Goal: Information Seeking & Learning: Learn about a topic

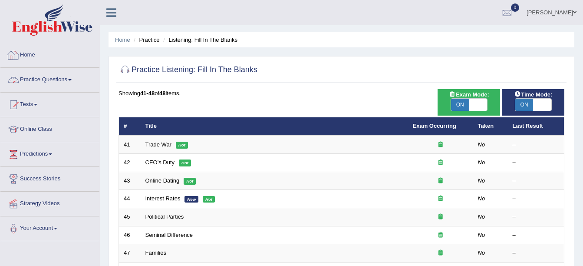
click at [36, 53] on link "Home" at bounding box center [49, 54] width 99 height 22
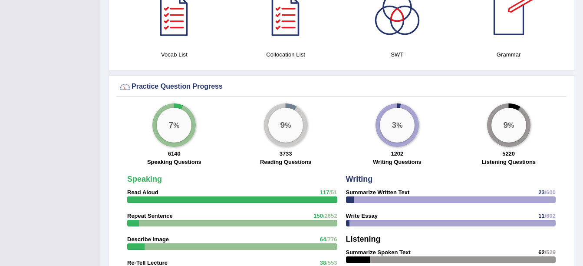
scroll to position [483, 0]
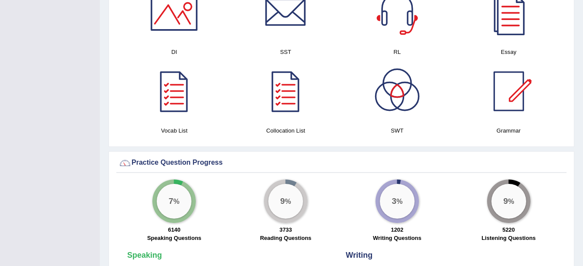
click at [512, 98] on div at bounding box center [509, 91] width 61 height 61
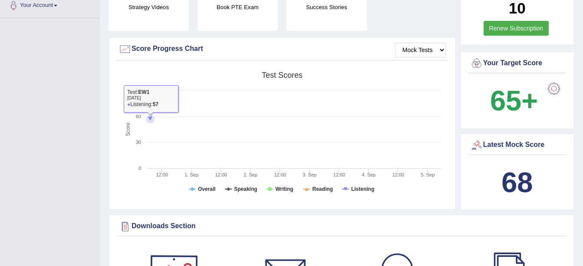
scroll to position [6, 0]
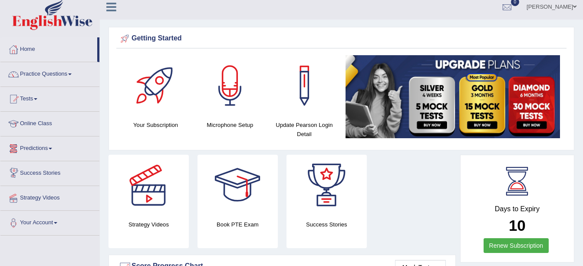
click at [44, 145] on link "Predictions" at bounding box center [49, 147] width 99 height 22
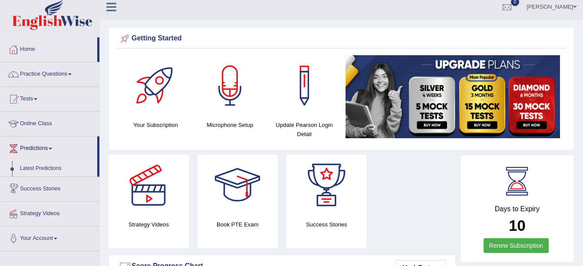
click at [38, 166] on link "Latest Predictions" at bounding box center [56, 169] width 81 height 16
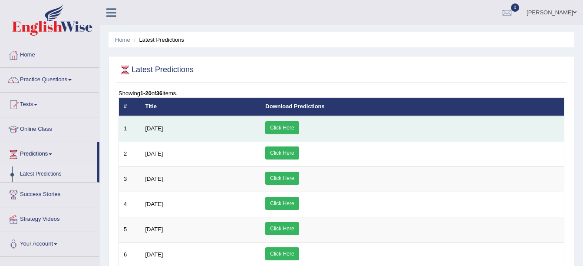
click at [299, 126] on link "Click Here" at bounding box center [281, 127] width 33 height 13
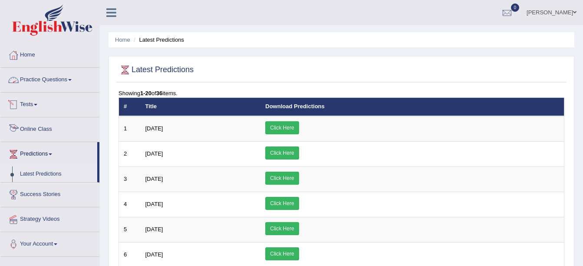
click at [41, 129] on link "Online Class" at bounding box center [49, 128] width 99 height 22
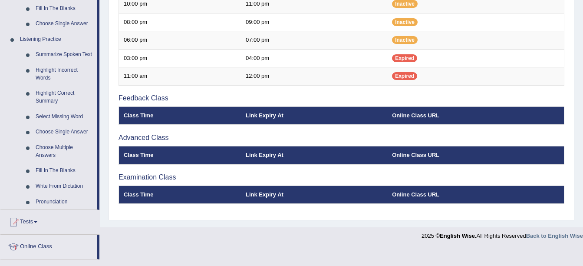
scroll to position [347, 0]
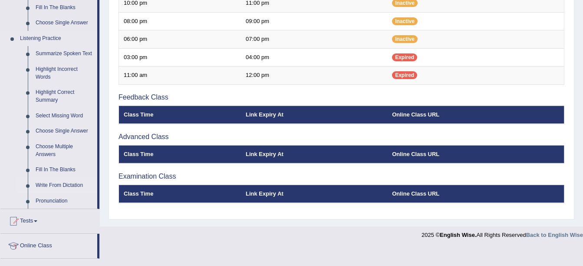
click at [60, 184] on link "Write From Dictation" at bounding box center [65, 186] width 66 height 16
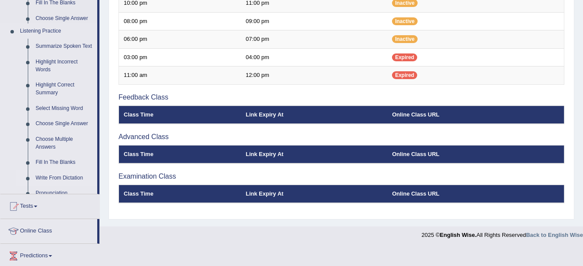
scroll to position [330, 0]
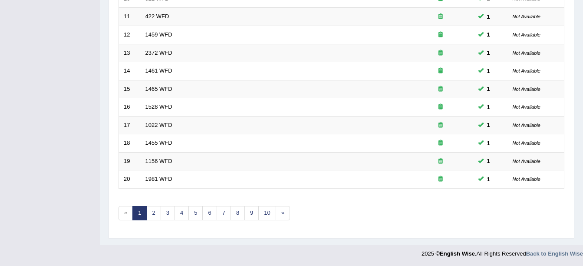
scroll to position [309, 0]
click at [171, 218] on link "3" at bounding box center [168, 212] width 14 height 14
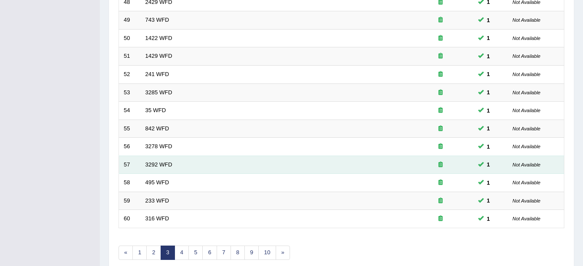
scroll to position [309, 0]
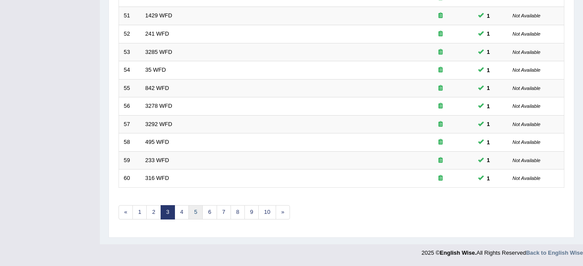
click at [199, 213] on link "5" at bounding box center [196, 212] width 14 height 14
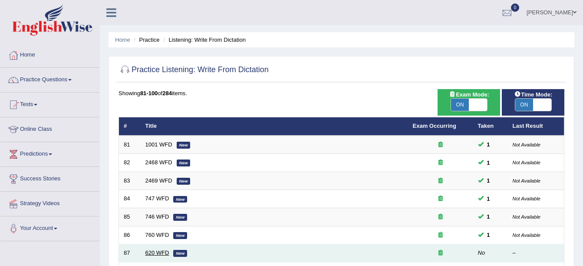
click at [155, 253] on link "620 WFD" at bounding box center [158, 252] width 24 height 7
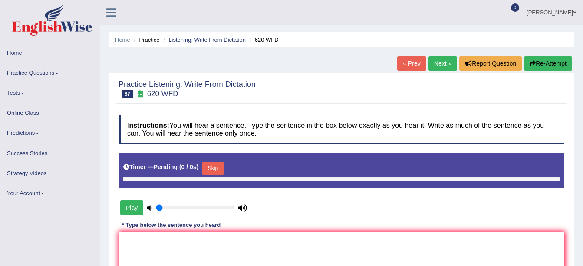
type input "0.9"
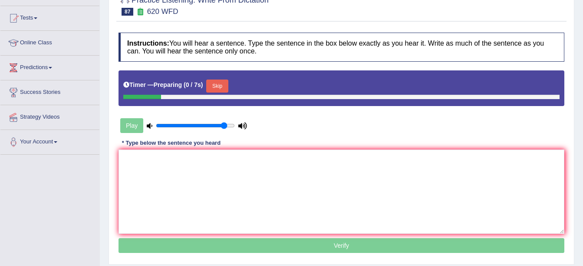
scroll to position [87, 0]
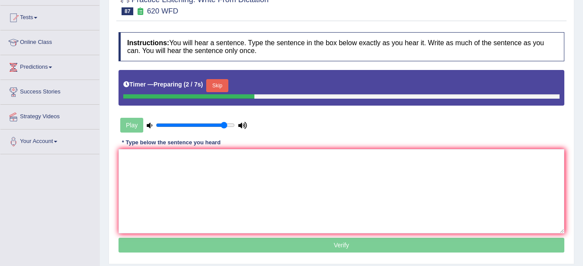
drag, startPoint x: 220, startPoint y: 89, endPoint x: 222, endPoint y: 95, distance: 5.6
click at [220, 89] on button "Skip" at bounding box center [217, 85] width 22 height 13
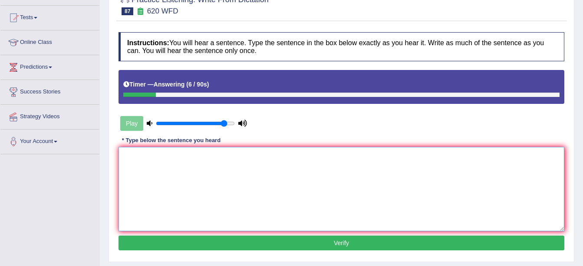
click at [221, 180] on textarea at bounding box center [342, 189] width 446 height 84
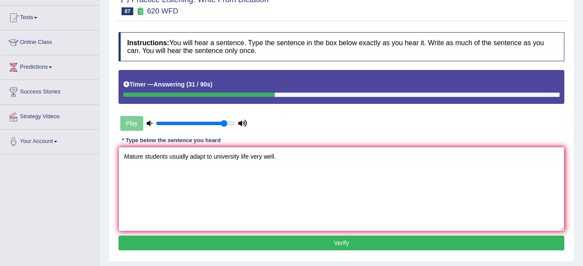
scroll to position [130, 0]
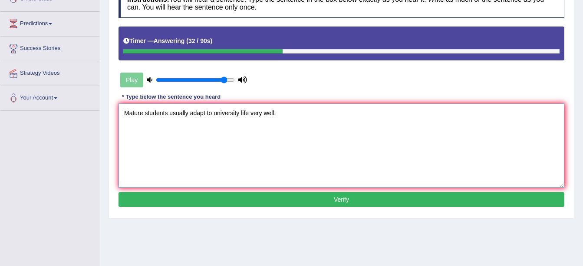
type textarea "Mature students usually adapt to university life very well."
click at [449, 194] on button "Verify" at bounding box center [342, 199] width 446 height 15
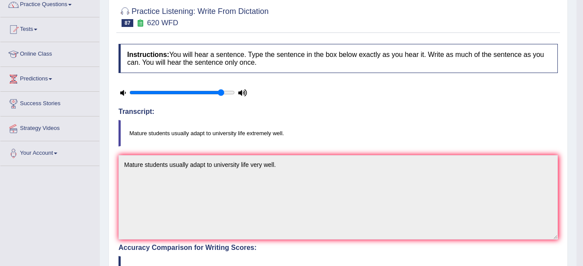
scroll to position [0, 0]
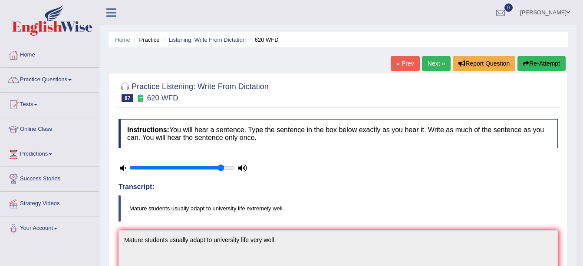
click at [433, 69] on link "Next »" at bounding box center [436, 63] width 29 height 15
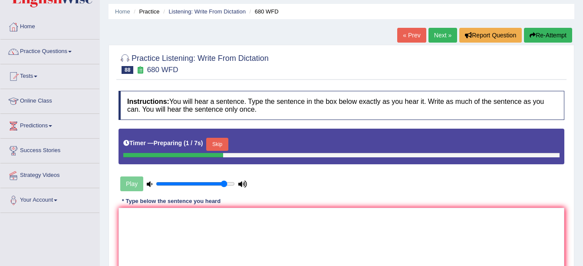
scroll to position [43, 0]
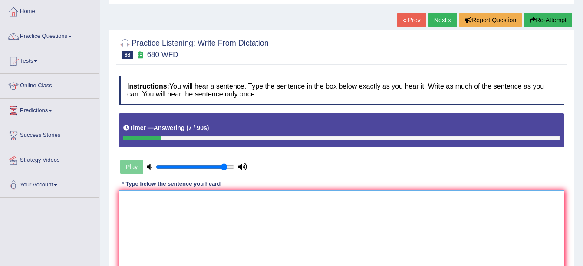
click at [200, 204] on textarea at bounding box center [342, 232] width 446 height 84
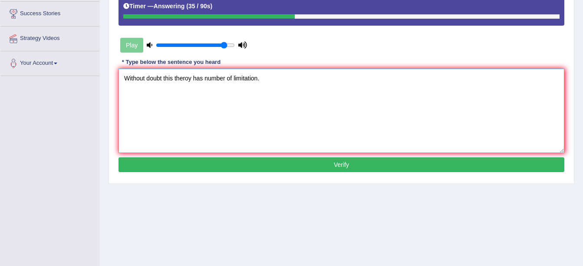
scroll to position [174, 0]
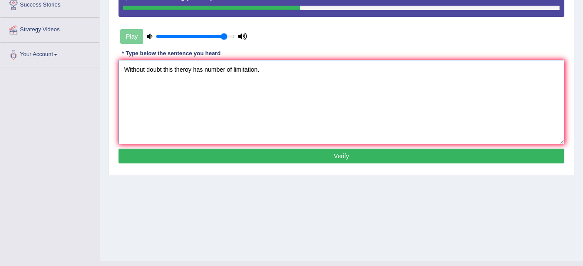
type textarea "Without doubt this theroy has number of limitation."
click at [203, 149] on div "Instructions: You will hear a sentence. Type the sentence in the box below exac…" at bounding box center [341, 55] width 450 height 229
click at [203, 152] on button "Verify" at bounding box center [342, 156] width 446 height 15
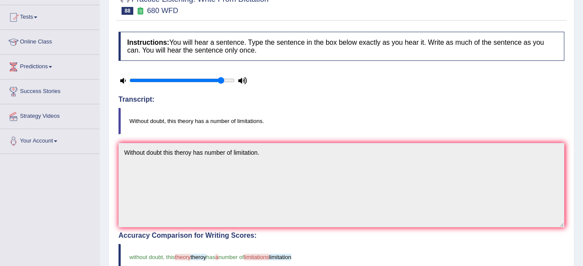
scroll to position [0, 0]
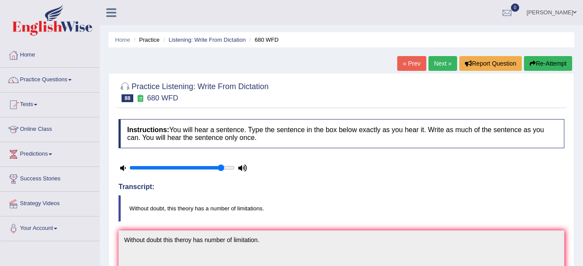
click at [443, 71] on div "« Prev Next » Report Question Re-Attempt" at bounding box center [485, 64] width 177 height 17
click at [441, 61] on link "Next »" at bounding box center [443, 63] width 29 height 15
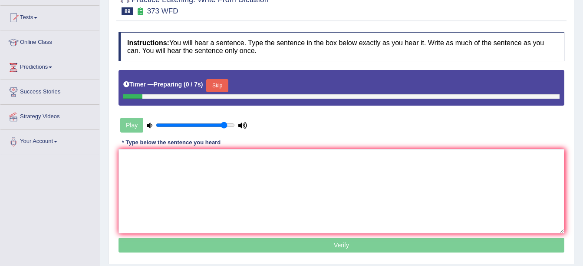
scroll to position [87, 0]
drag, startPoint x: 218, startPoint y: 89, endPoint x: 225, endPoint y: 139, distance: 50.4
click at [218, 89] on button "Skip" at bounding box center [217, 85] width 22 height 13
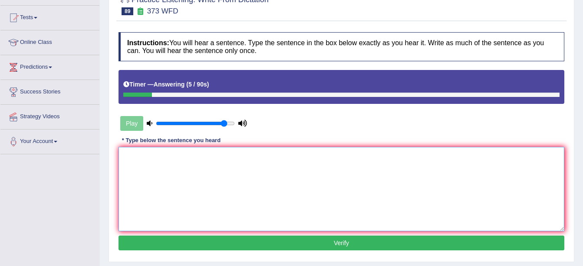
click at [186, 162] on textarea at bounding box center [342, 189] width 446 height 84
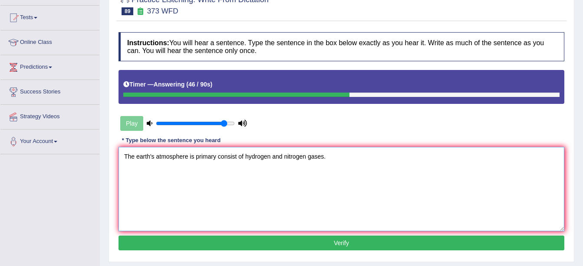
type textarea "The earth's atmosphere is primary consist of hydrogen and nitrogen gases."
click at [319, 238] on button "Verify" at bounding box center [342, 242] width 446 height 15
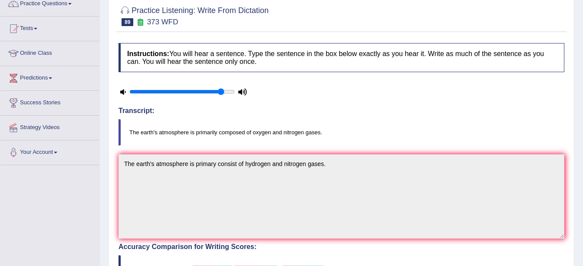
scroll to position [0, 0]
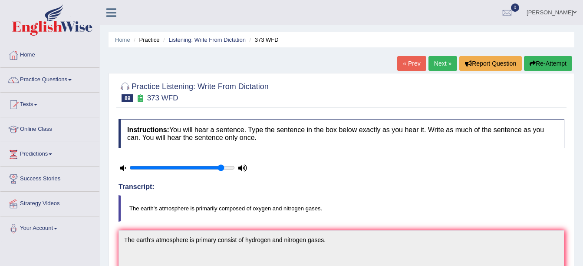
click at [440, 67] on link "Next »" at bounding box center [443, 63] width 29 height 15
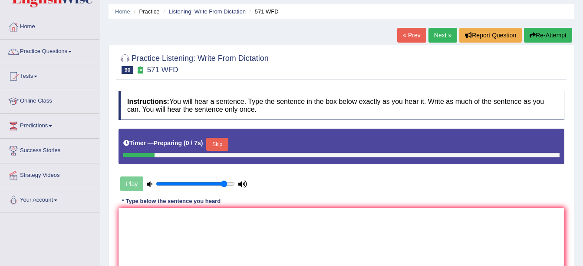
scroll to position [43, 0]
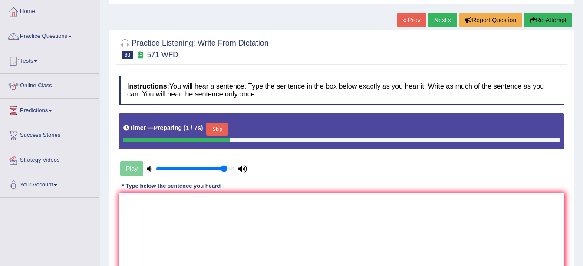
click at [216, 128] on button "Skip" at bounding box center [217, 128] width 22 height 13
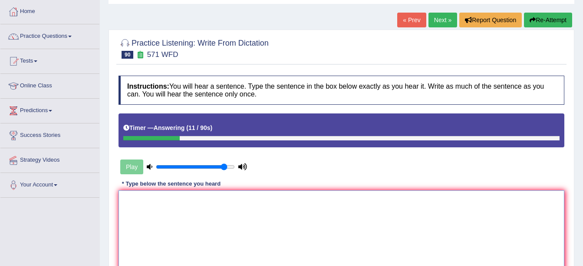
click at [161, 206] on textarea at bounding box center [342, 232] width 446 height 84
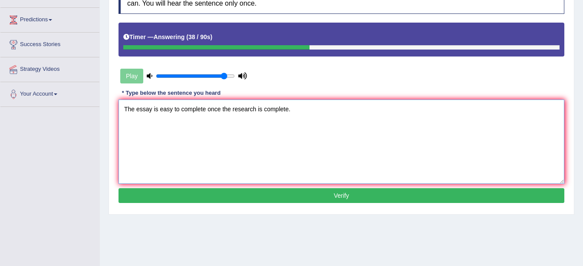
scroll to position [190, 0]
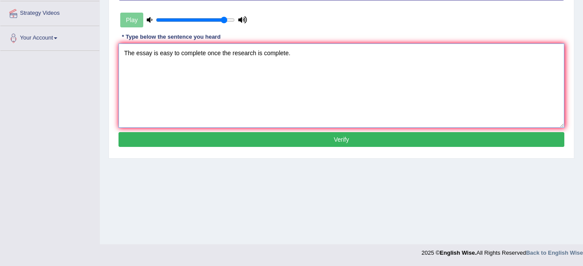
type textarea "The essay is easy to complete once the research is complete."
click at [203, 147] on button "Verify" at bounding box center [342, 139] width 446 height 15
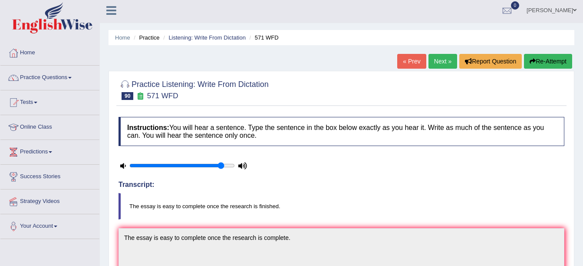
scroll to position [0, 0]
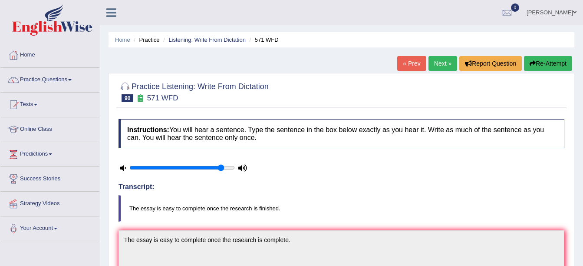
click at [442, 65] on link "Next »" at bounding box center [443, 63] width 29 height 15
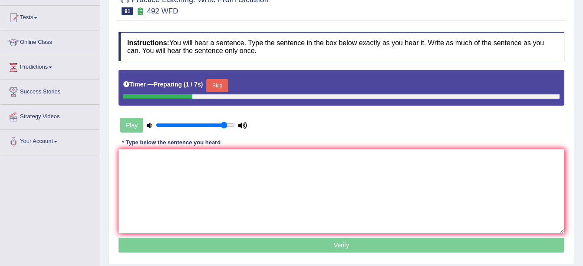
click at [219, 84] on button "Skip" at bounding box center [217, 85] width 22 height 13
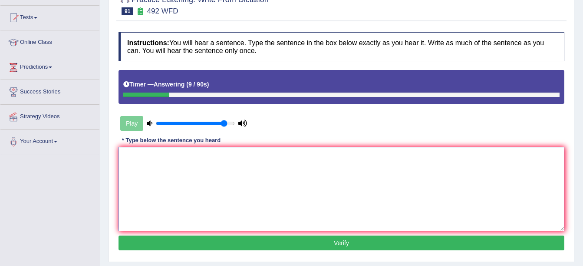
click at [145, 155] on textarea at bounding box center [342, 189] width 446 height 84
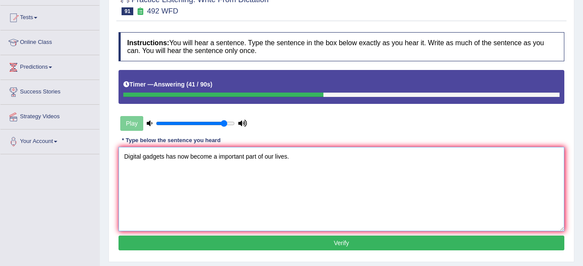
type textarea "Digital gadgets has now become a important part of our lives."
click at [159, 242] on button "Verify" at bounding box center [342, 242] width 446 height 15
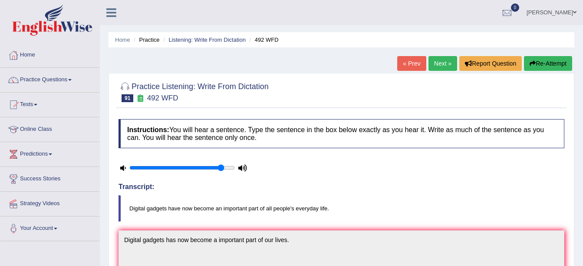
click at [434, 64] on link "Next »" at bounding box center [443, 63] width 29 height 15
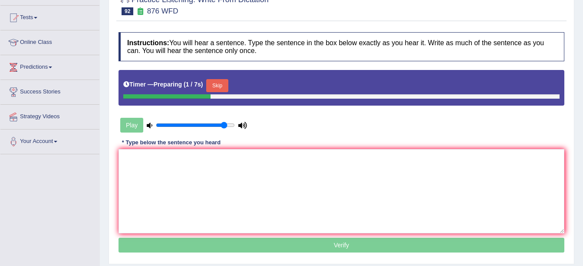
click at [209, 87] on button "Skip" at bounding box center [217, 85] width 22 height 13
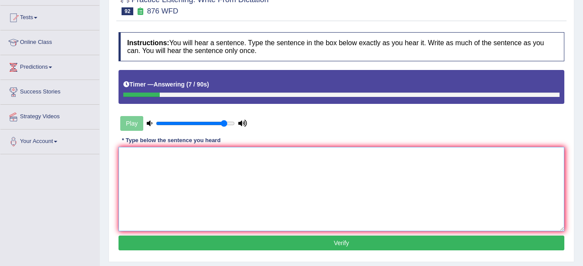
click at [172, 166] on textarea at bounding box center [342, 189] width 446 height 84
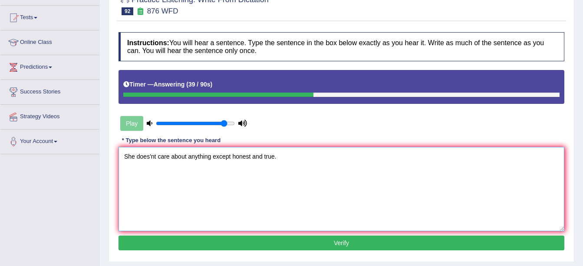
type textarea "She does'nt care about anything except honest and true."
click at [272, 237] on button "Verify" at bounding box center [342, 242] width 446 height 15
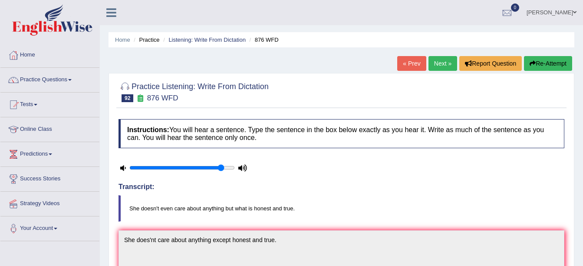
click at [443, 65] on link "Next »" at bounding box center [443, 63] width 29 height 15
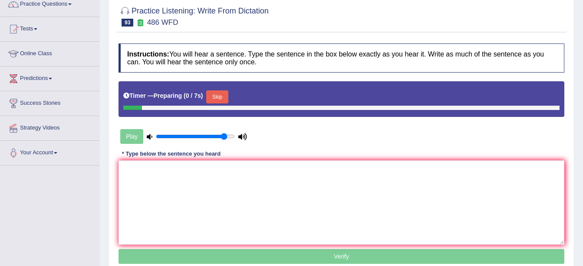
scroll to position [87, 0]
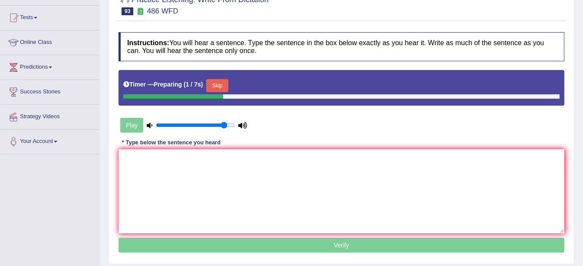
click at [213, 90] on button "Skip" at bounding box center [217, 85] width 22 height 13
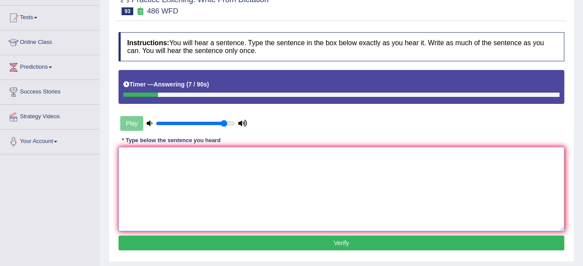
click at [166, 165] on textarea at bounding box center [342, 189] width 446 height 84
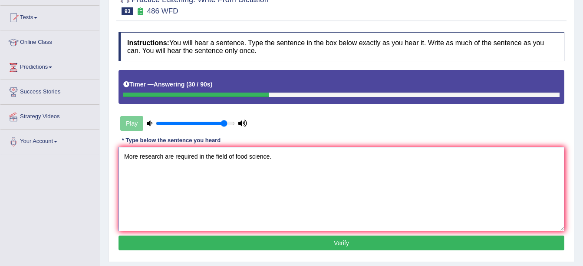
type textarea "More research are required in the field of food science."
click at [260, 242] on button "Verify" at bounding box center [342, 242] width 446 height 15
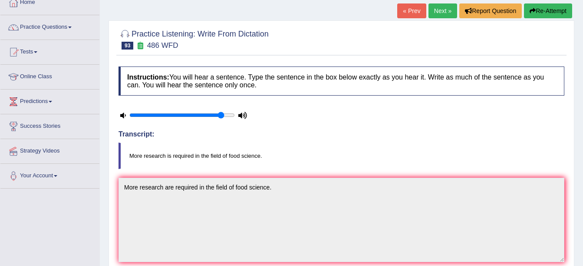
scroll to position [0, 0]
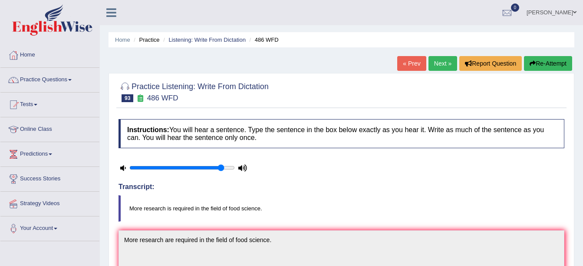
click at [439, 66] on link "Next »" at bounding box center [443, 63] width 29 height 15
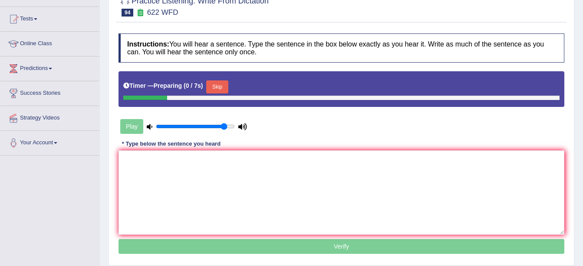
scroll to position [87, 0]
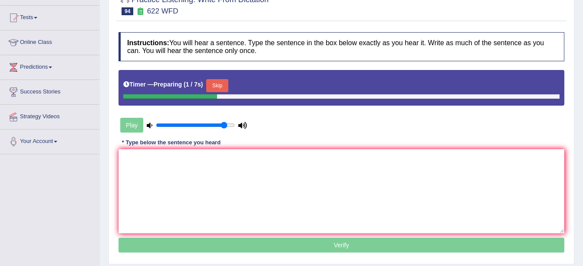
click at [220, 83] on button "Skip" at bounding box center [217, 85] width 22 height 13
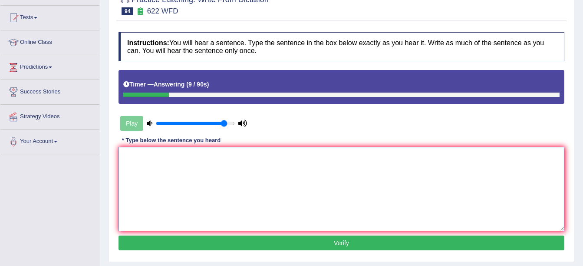
click at [168, 166] on textarea at bounding box center [342, 189] width 446 height 84
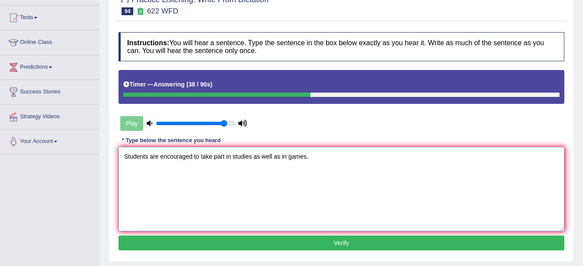
type textarea "Students are encouraged to take part in studies as well as in games."
click at [232, 242] on button "Verify" at bounding box center [342, 242] width 446 height 15
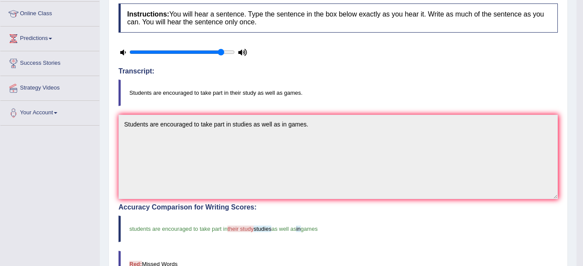
scroll to position [43, 0]
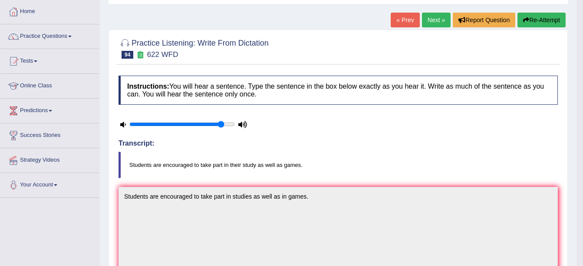
click at [436, 14] on link "Next »" at bounding box center [436, 20] width 29 height 15
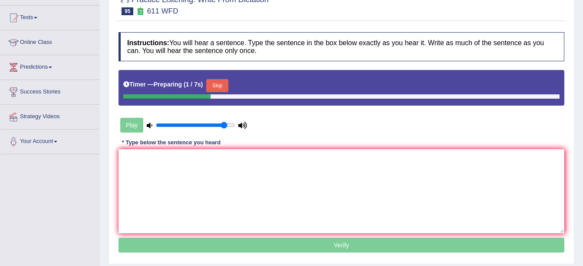
drag, startPoint x: 215, startPoint y: 83, endPoint x: 220, endPoint y: 97, distance: 14.6
click at [215, 84] on button "Skip" at bounding box center [217, 85] width 22 height 13
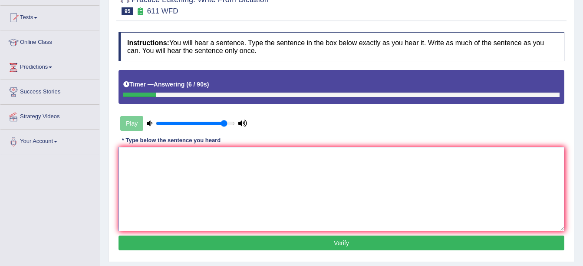
click at [185, 155] on textarea at bounding box center [342, 189] width 446 height 84
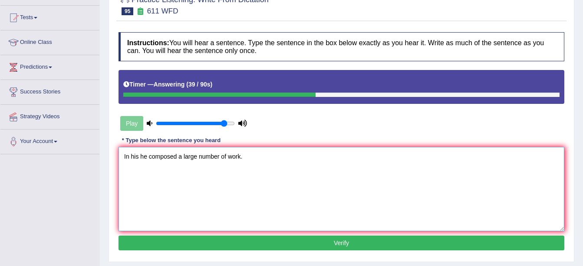
click at [140, 156] on textarea "In his he composed a large number of work." at bounding box center [342, 189] width 446 height 84
type textarea "In his life he composed a large number of work."
click at [215, 240] on button "Verify" at bounding box center [342, 242] width 446 height 15
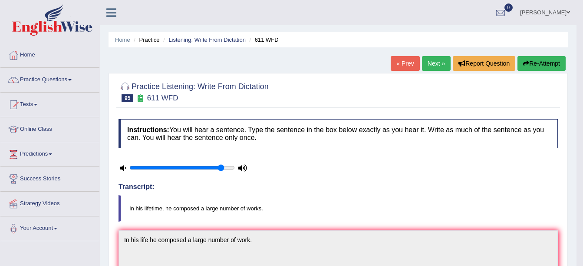
click at [437, 64] on link "Next »" at bounding box center [436, 63] width 29 height 15
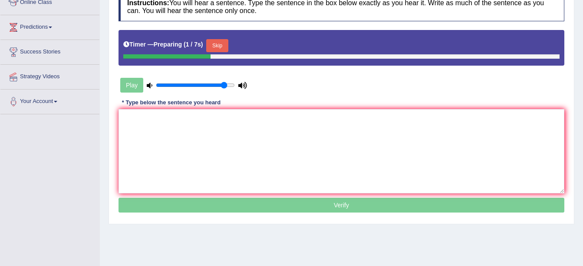
scroll to position [130, 0]
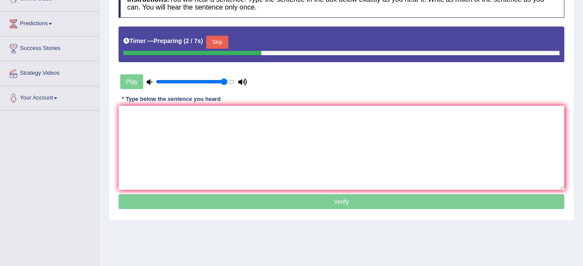
click at [223, 45] on button "Skip" at bounding box center [217, 42] width 22 height 13
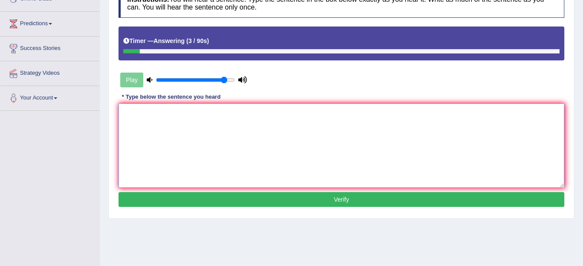
drag, startPoint x: 192, startPoint y: 115, endPoint x: 186, endPoint y: 116, distance: 5.8
click at [187, 116] on textarea at bounding box center [342, 145] width 446 height 84
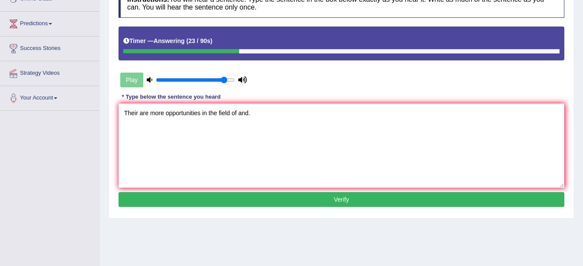
click at [301, 190] on div "Instructions: You will hear a sentence. Type the sentence in the box below exac…" at bounding box center [341, 98] width 450 height 229
click at [136, 113] on textarea "Their are more opportunities in the field of and." at bounding box center [342, 145] width 446 height 84
type textarea "There are more opportunities in the field of and."
click at [291, 201] on button "Verify" at bounding box center [342, 199] width 446 height 15
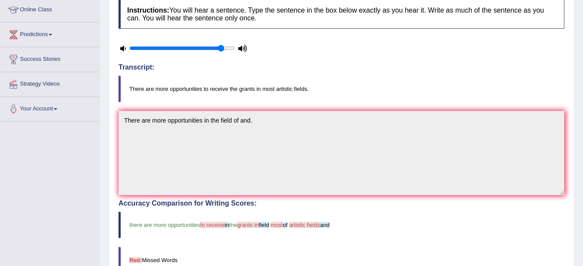
scroll to position [43, 0]
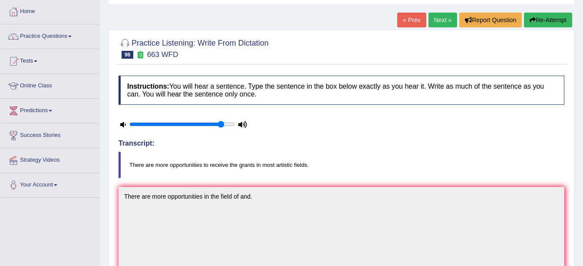
click at [433, 25] on link "Next »" at bounding box center [443, 20] width 29 height 15
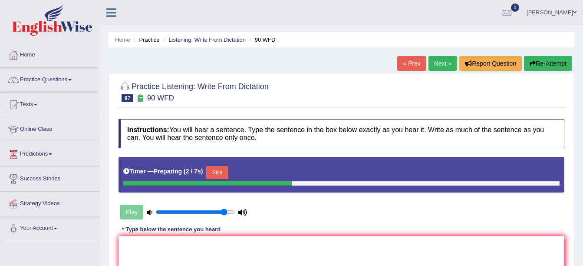
click at [214, 170] on button "Skip" at bounding box center [217, 172] width 22 height 13
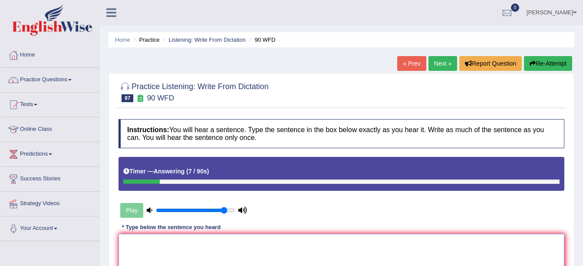
drag, startPoint x: 205, startPoint y: 243, endPoint x: 200, endPoint y: 243, distance: 4.8
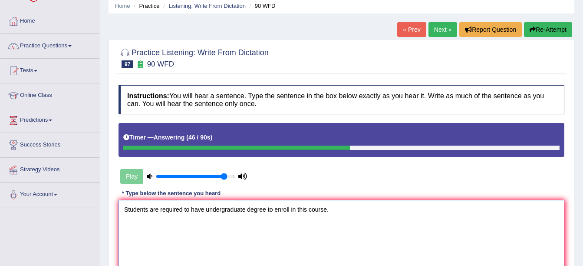
scroll to position [130, 0]
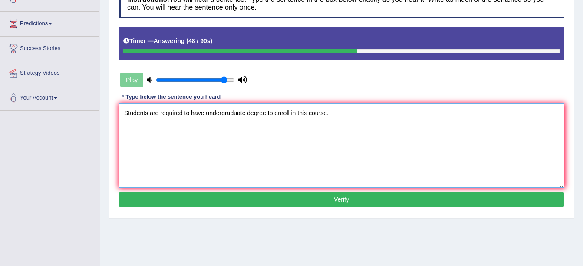
type textarea "Students are required to have undergraduate degree to enroll in this course."
click at [252, 202] on button "Verify" at bounding box center [342, 199] width 446 height 15
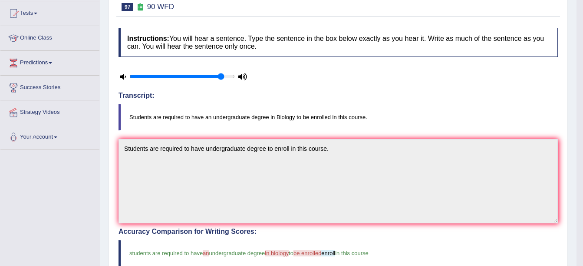
scroll to position [0, 0]
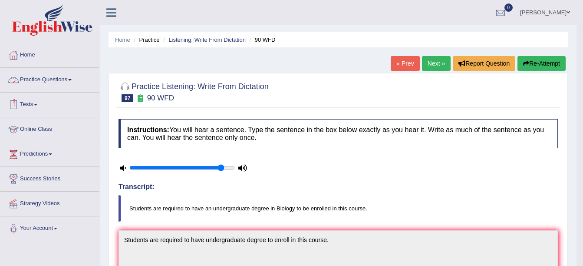
click at [63, 79] on link "Practice Questions" at bounding box center [49, 79] width 99 height 22
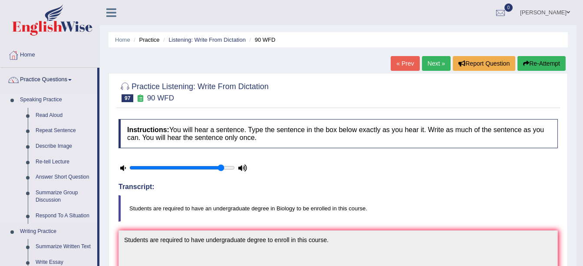
click at [54, 114] on link "Read Aloud" at bounding box center [65, 116] width 66 height 16
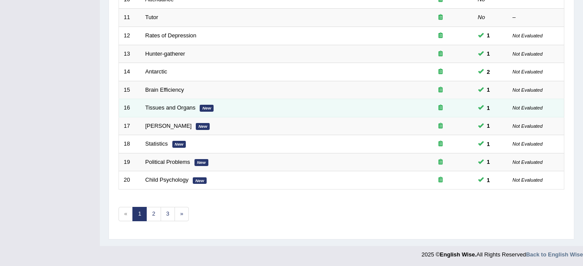
scroll to position [309, 0]
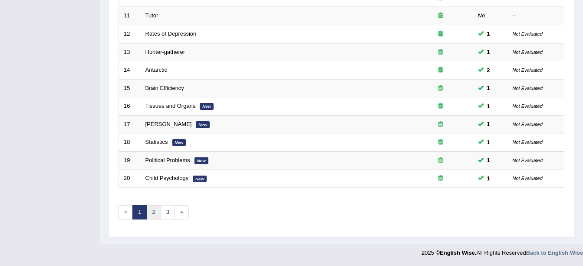
click at [150, 213] on link "2" at bounding box center [153, 212] width 14 height 14
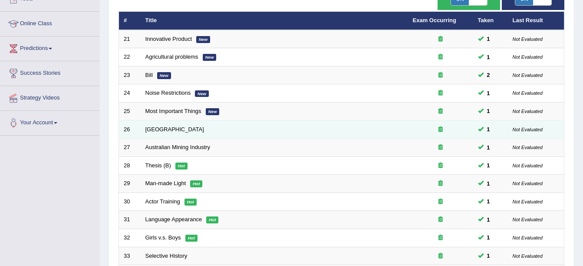
scroll to position [261, 0]
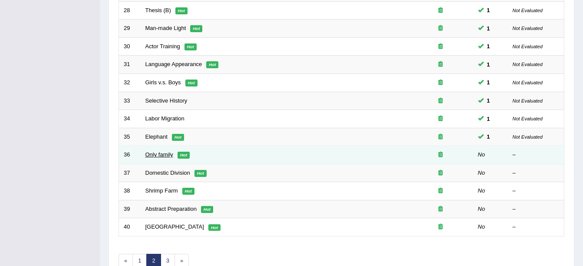
click at [157, 152] on link "Only family" at bounding box center [160, 154] width 28 height 7
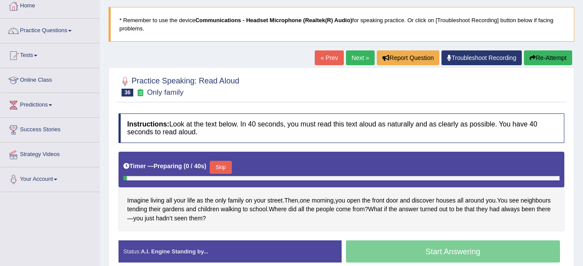
scroll to position [87, 0]
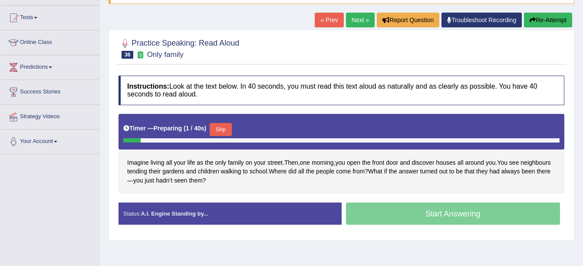
click at [225, 134] on button "Skip" at bounding box center [221, 129] width 22 height 13
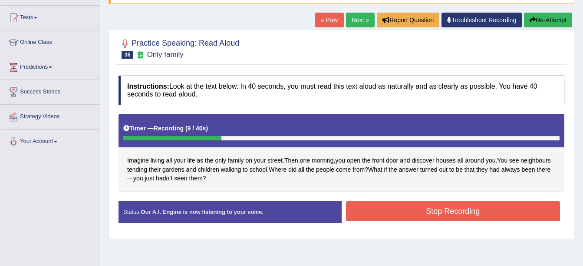
click at [549, 11] on div "Home Practice Speaking: Read Aloud Only family * Remember to use the device Com…" at bounding box center [341, 130] width 483 height 434
click at [547, 17] on button "Re-Attempt" at bounding box center [548, 20] width 48 height 15
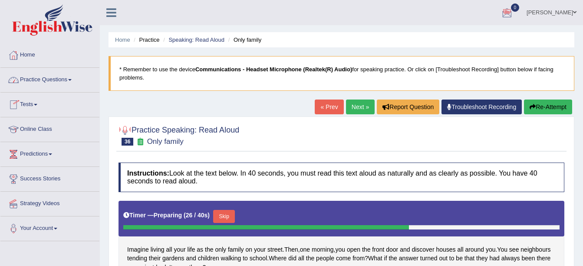
click at [76, 79] on link "Practice Questions" at bounding box center [49, 79] width 99 height 22
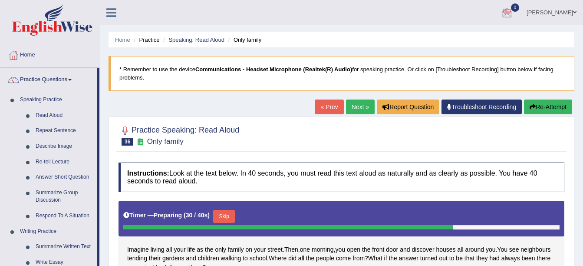
click at [16, 60] on div at bounding box center [13, 55] width 13 height 13
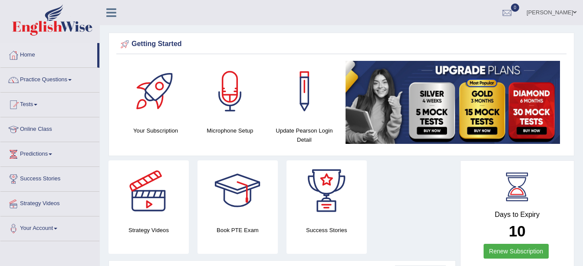
click at [511, 49] on div "Getting Started" at bounding box center [341, 45] width 450 height 17
click at [47, 79] on link "Practice Questions" at bounding box center [49, 79] width 99 height 22
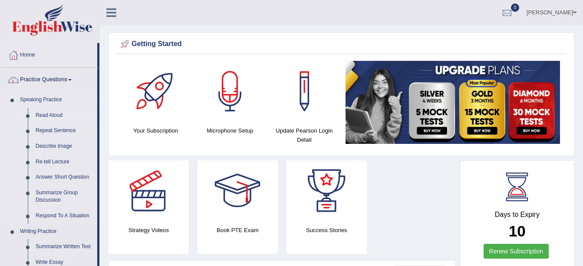
click at [44, 112] on link "Read Aloud" at bounding box center [65, 116] width 66 height 16
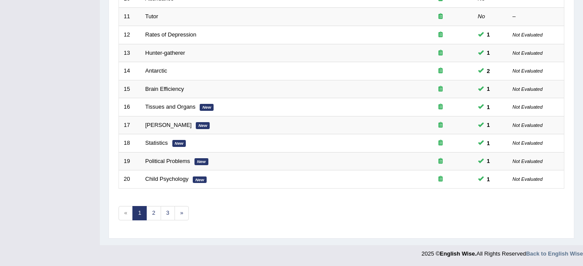
scroll to position [309, 0]
click at [156, 217] on link "2" at bounding box center [153, 212] width 14 height 14
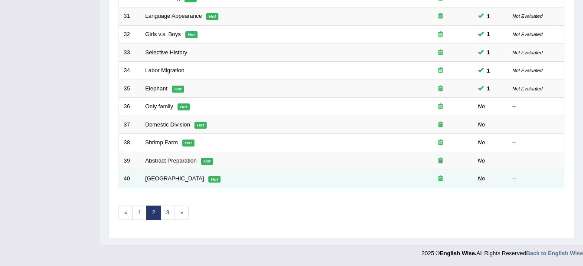
scroll to position [309, 0]
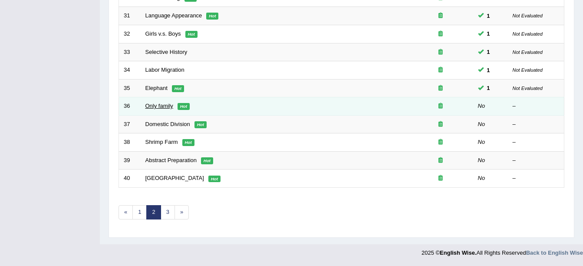
click at [162, 104] on link "Only family" at bounding box center [160, 106] width 28 height 7
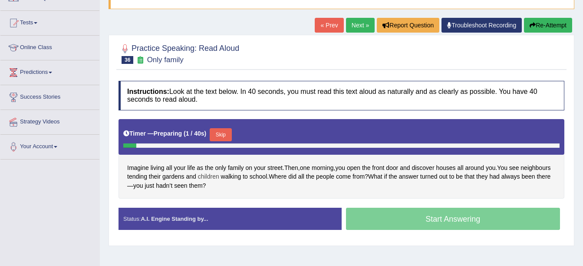
scroll to position [87, 0]
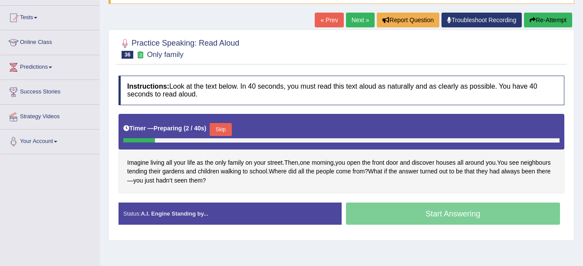
drag, startPoint x: 225, startPoint y: 131, endPoint x: 221, endPoint y: 125, distance: 7.1
click at [221, 125] on button "Skip" at bounding box center [221, 129] width 22 height 13
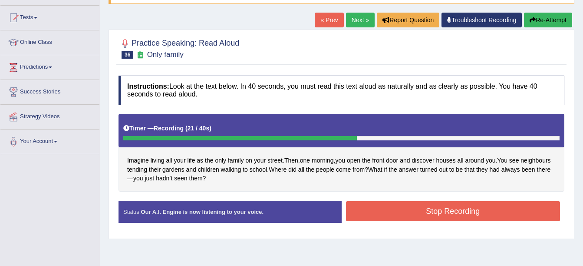
click at [407, 208] on button "Stop Recording" at bounding box center [453, 211] width 215 height 20
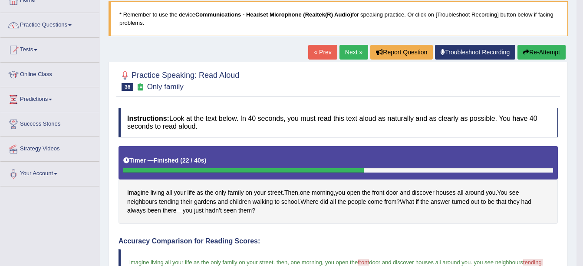
scroll to position [43, 0]
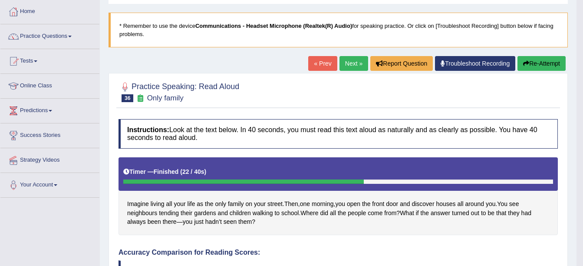
click at [349, 61] on link "Next »" at bounding box center [354, 63] width 29 height 15
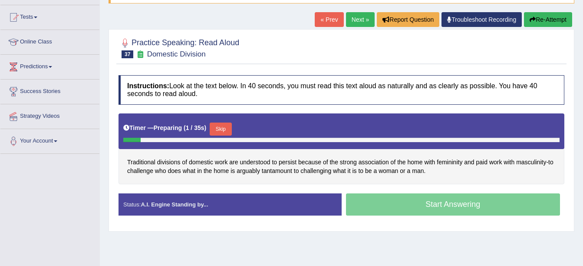
scroll to position [87, 0]
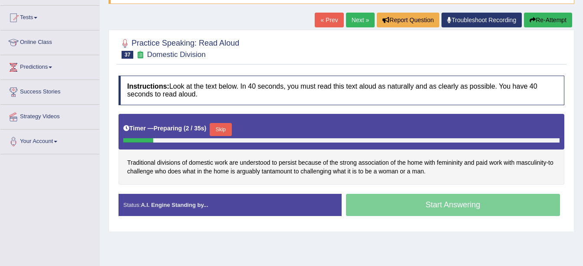
click at [224, 126] on button "Skip" at bounding box center [221, 129] width 22 height 13
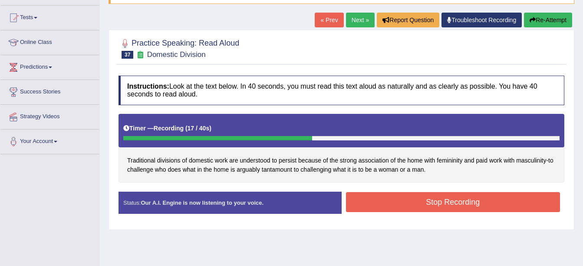
click at [364, 198] on button "Stop Recording" at bounding box center [453, 202] width 215 height 20
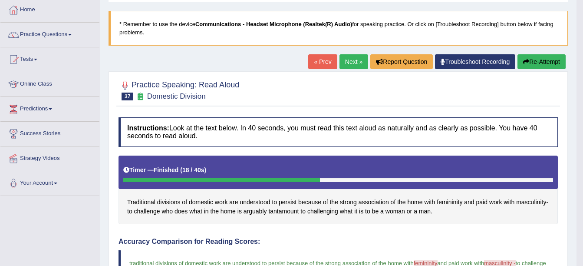
scroll to position [43, 0]
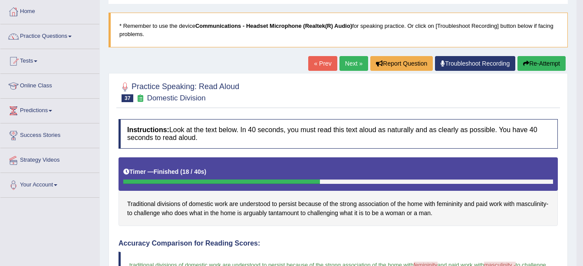
click at [354, 66] on link "Next »" at bounding box center [354, 63] width 29 height 15
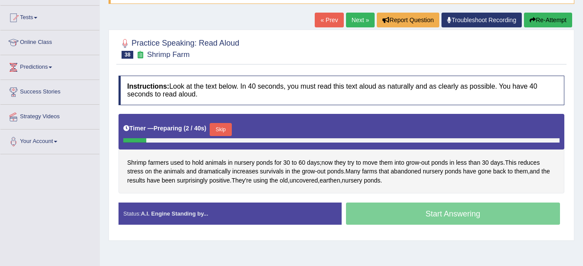
click at [228, 128] on button "Skip" at bounding box center [221, 129] width 22 height 13
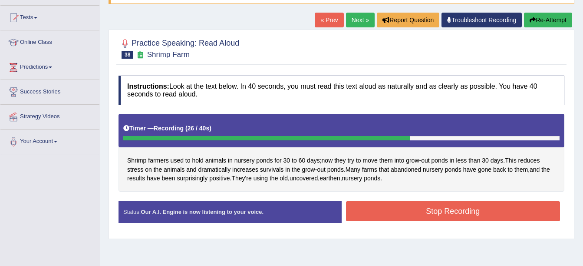
click at [394, 206] on button "Stop Recording" at bounding box center [453, 211] width 215 height 20
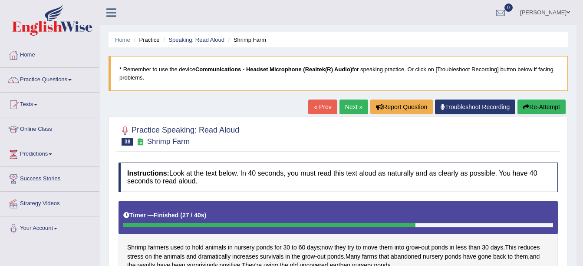
click at [355, 106] on link "Next »" at bounding box center [354, 106] width 29 height 15
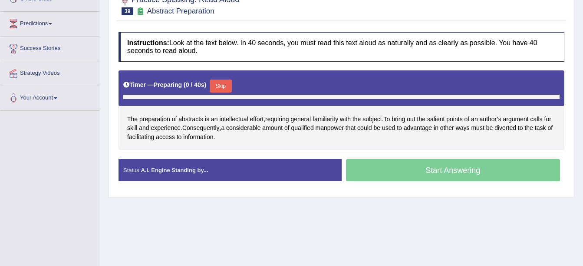
scroll to position [130, 0]
click at [218, 81] on button "Skip" at bounding box center [221, 85] width 22 height 13
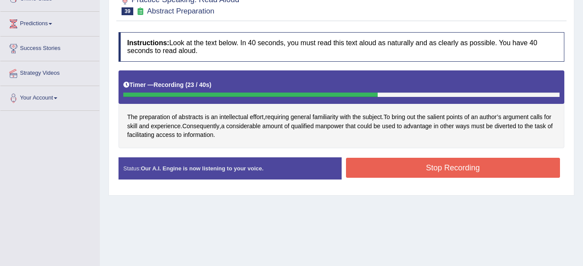
click at [392, 170] on button "Stop Recording" at bounding box center [453, 168] width 215 height 20
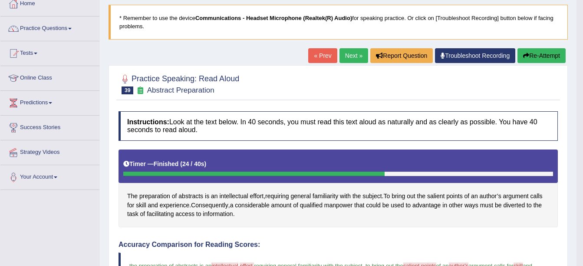
scroll to position [43, 0]
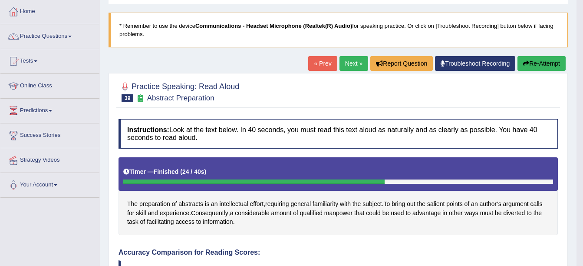
click at [348, 64] on link "Next »" at bounding box center [354, 63] width 29 height 15
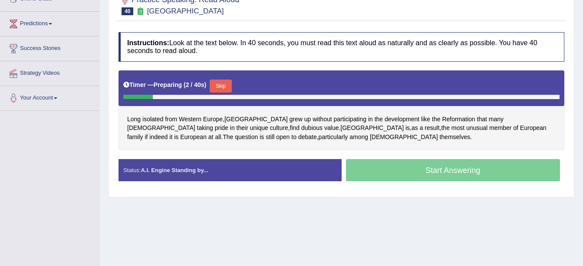
click at [218, 84] on button "Skip" at bounding box center [221, 85] width 22 height 13
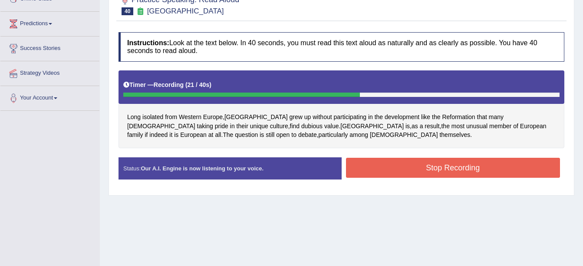
click at [426, 167] on button "Stop Recording" at bounding box center [453, 168] width 215 height 20
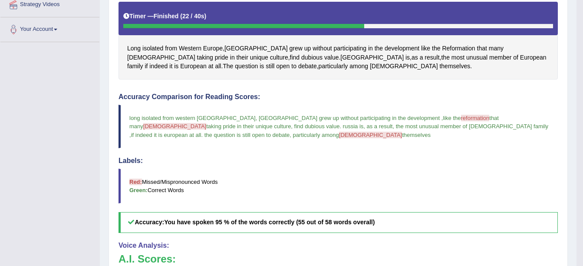
scroll to position [43, 0]
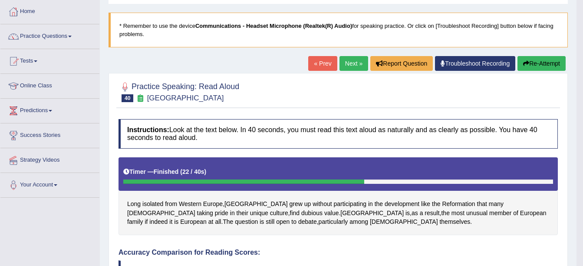
click at [351, 64] on link "Next »" at bounding box center [354, 63] width 29 height 15
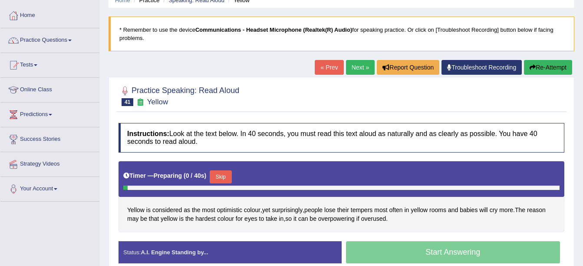
scroll to position [130, 0]
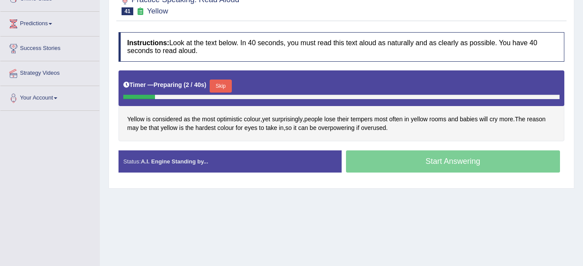
click at [220, 89] on button "Skip" at bounding box center [221, 85] width 22 height 13
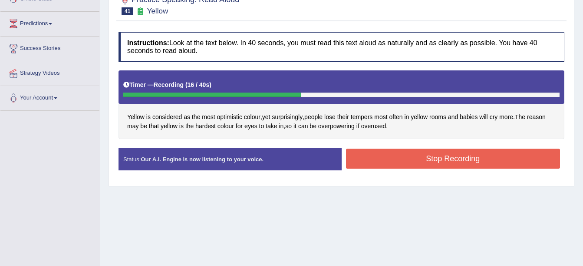
click at [363, 163] on button "Stop Recording" at bounding box center [453, 159] width 215 height 20
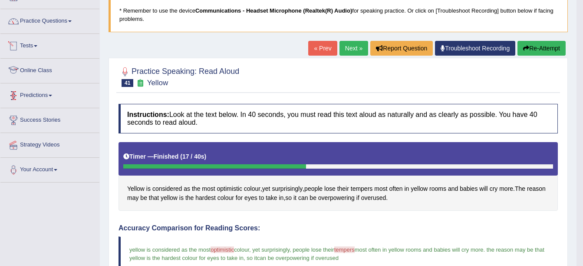
scroll to position [43, 0]
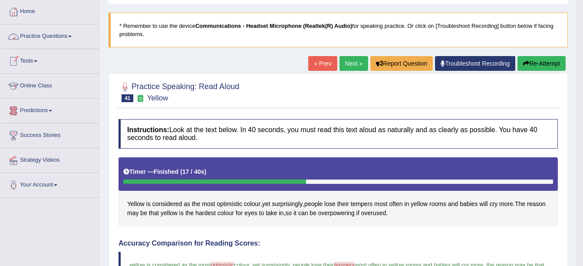
click at [59, 32] on link "Practice Questions" at bounding box center [49, 35] width 99 height 22
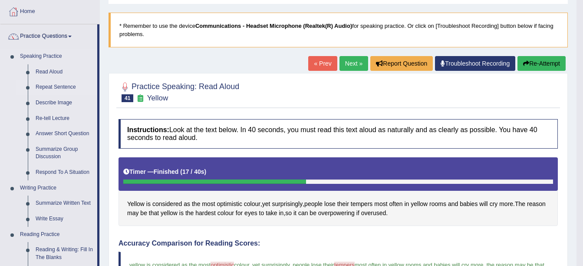
click at [63, 85] on link "Repeat Sentence" at bounding box center [65, 87] width 66 height 16
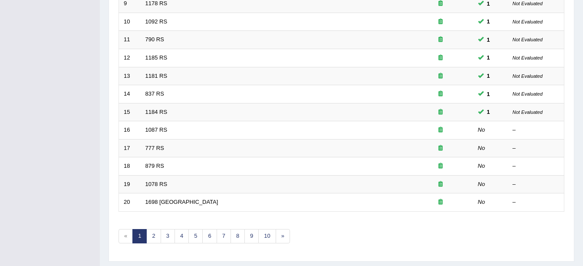
scroll to position [309, 0]
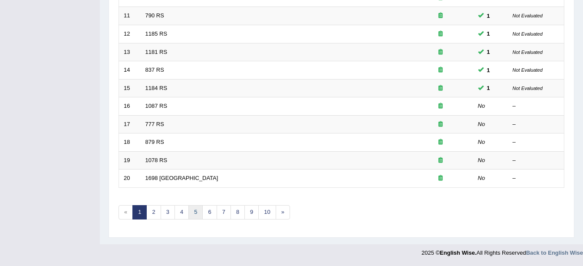
click at [193, 215] on link "5" at bounding box center [196, 212] width 14 height 14
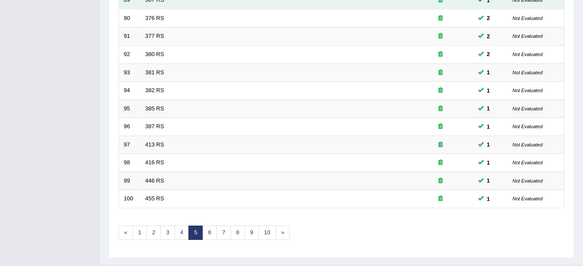
scroll to position [309, 0]
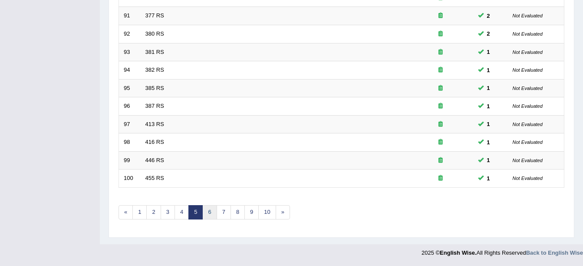
click at [214, 217] on link "6" at bounding box center [209, 212] width 14 height 14
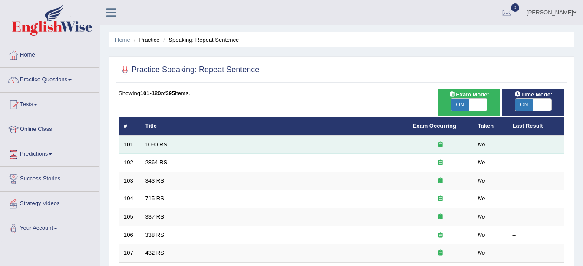
click at [156, 145] on link "1090 RS" at bounding box center [157, 144] width 22 height 7
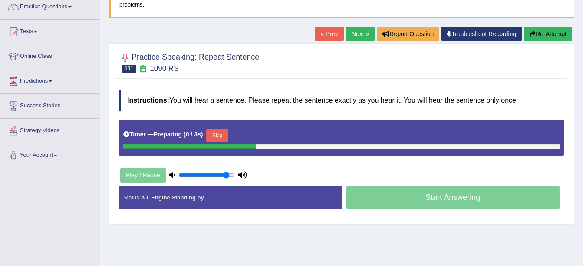
scroll to position [87, 0]
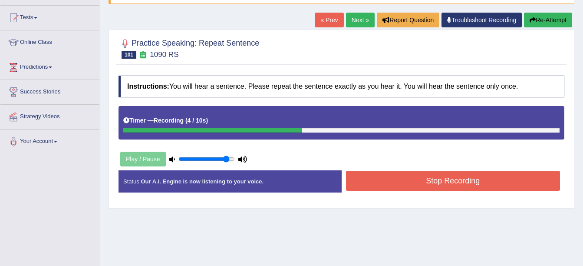
click at [457, 185] on button "Stop Recording" at bounding box center [453, 181] width 215 height 20
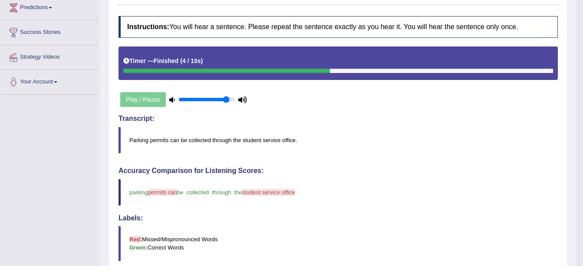
scroll to position [43, 0]
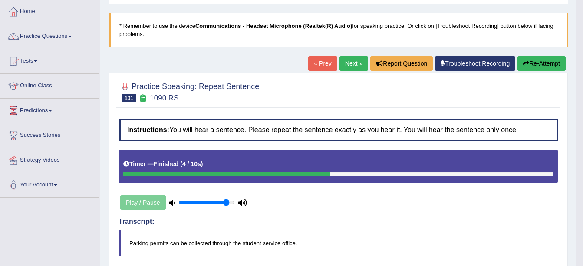
click at [356, 68] on link "Next »" at bounding box center [354, 63] width 29 height 15
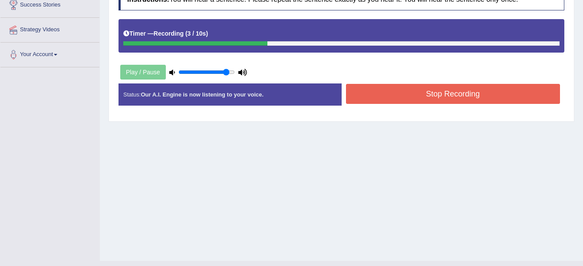
click at [381, 95] on button "Stop Recording" at bounding box center [453, 94] width 215 height 20
